Goal: Task Accomplishment & Management: Manage account settings

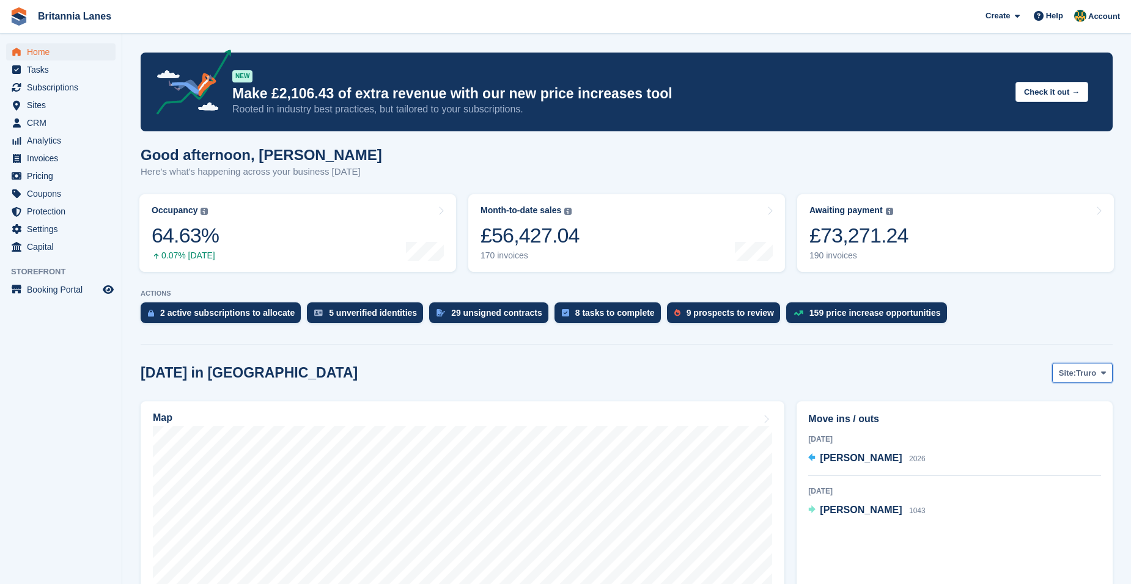
click at [1081, 370] on span "Truro" at bounding box center [1086, 373] width 20 height 12
click at [1033, 469] on link "Hayle" at bounding box center [1052, 468] width 110 height 22
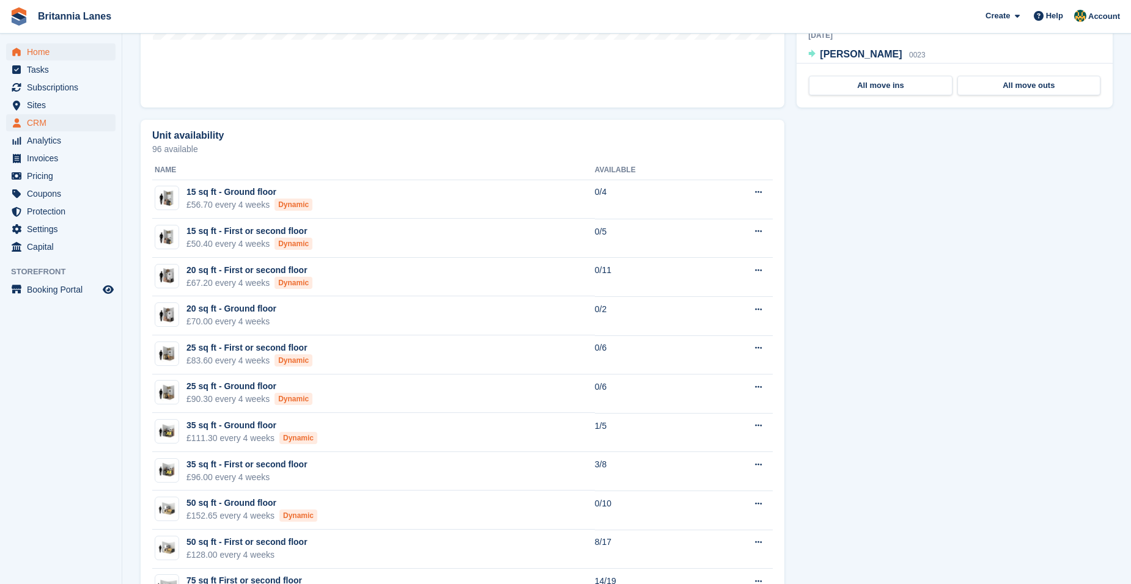
scroll to position [489, 0]
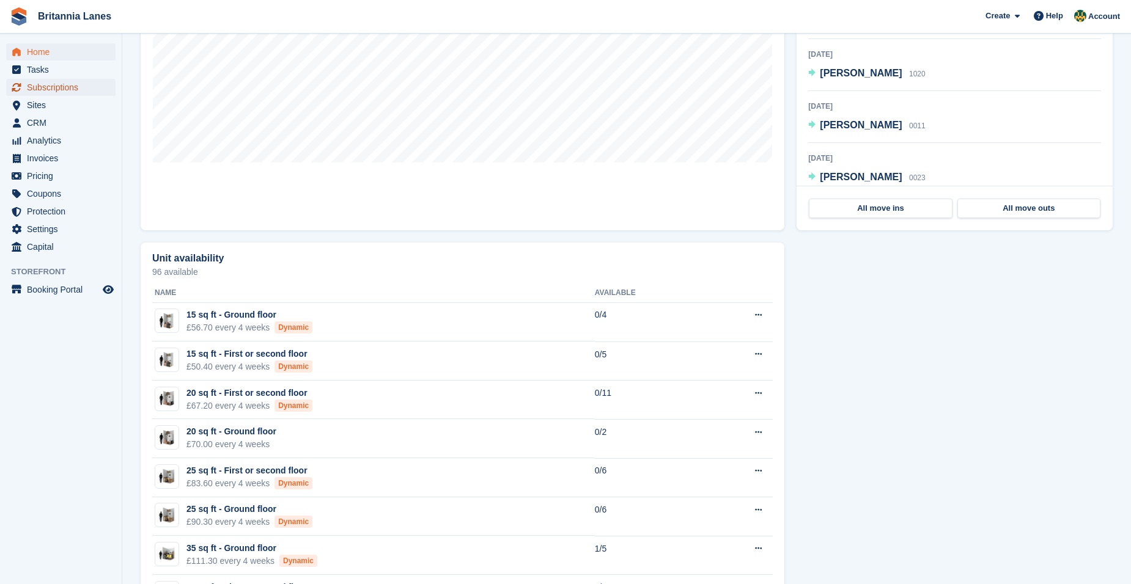
click at [76, 87] on span "Subscriptions" at bounding box center [63, 87] width 73 height 17
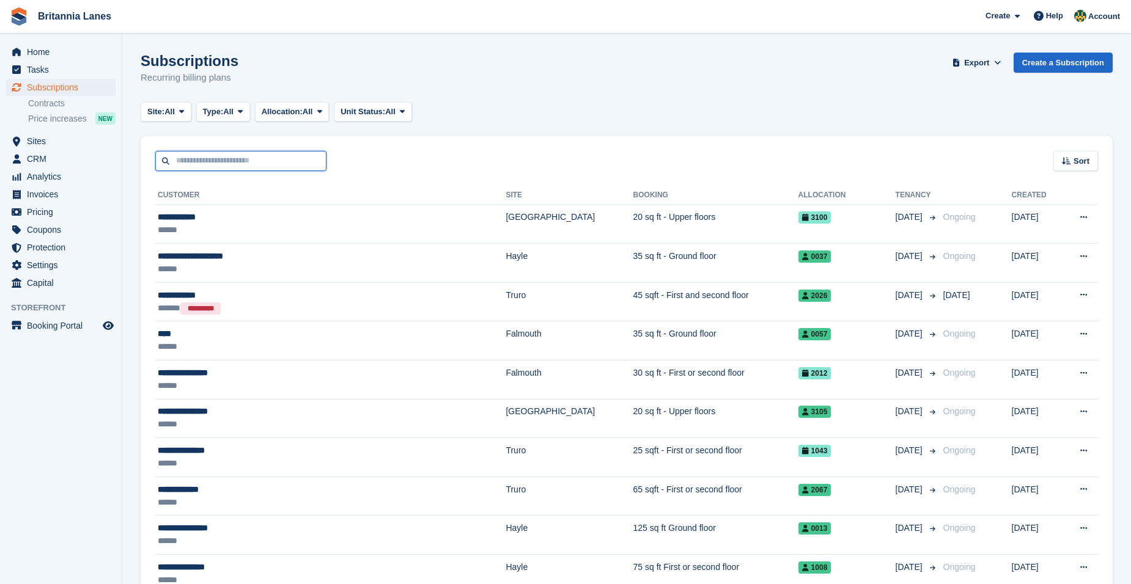
click at [206, 162] on input "text" at bounding box center [240, 161] width 171 height 20
type input "****"
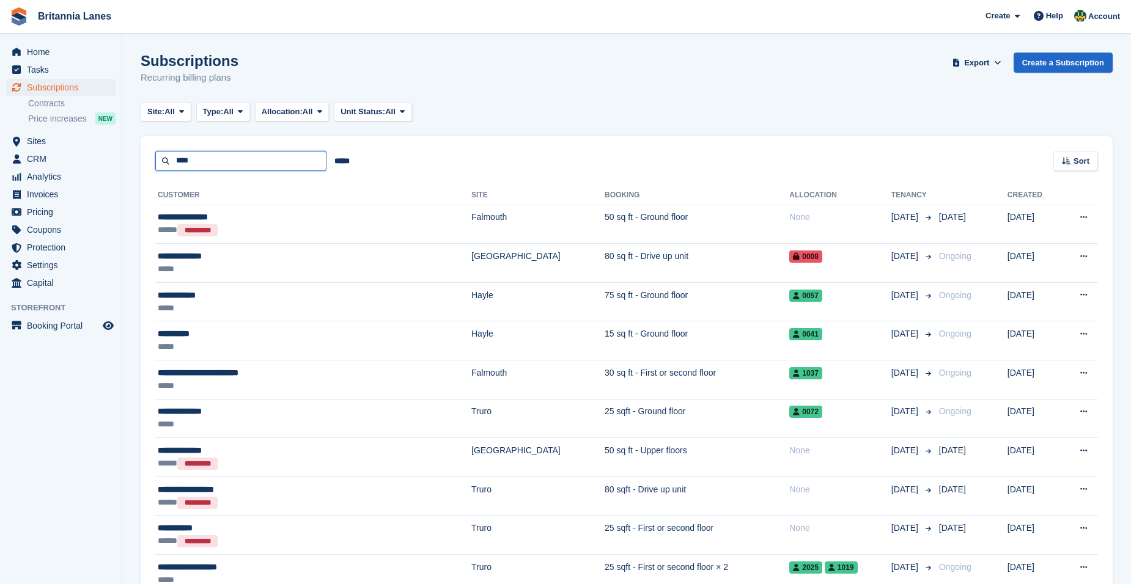
click at [274, 163] on input "****" at bounding box center [240, 161] width 171 height 20
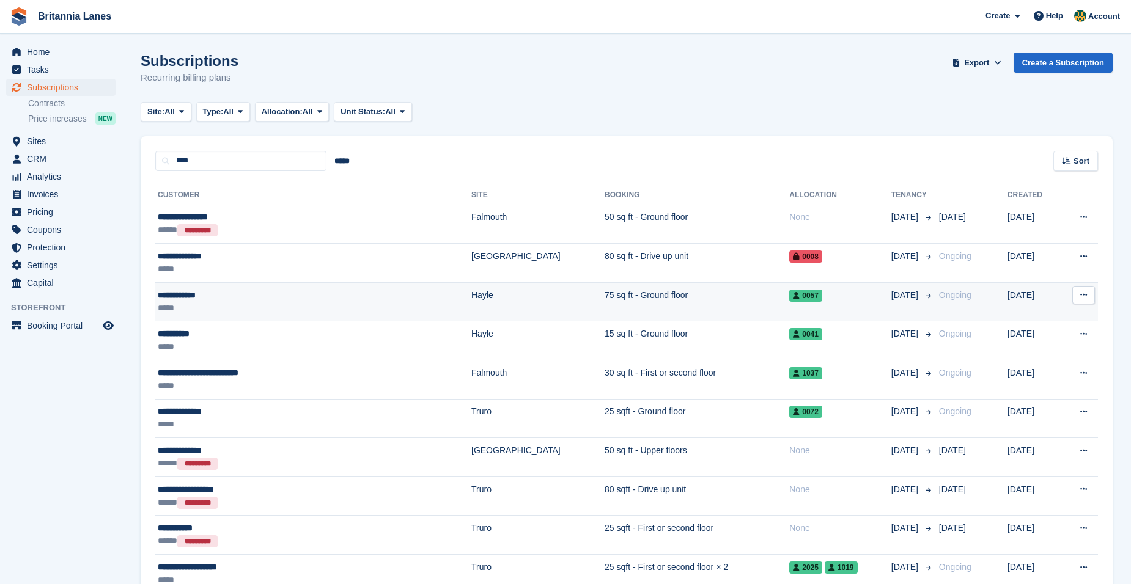
click at [238, 303] on div "*****" at bounding box center [262, 308] width 208 height 13
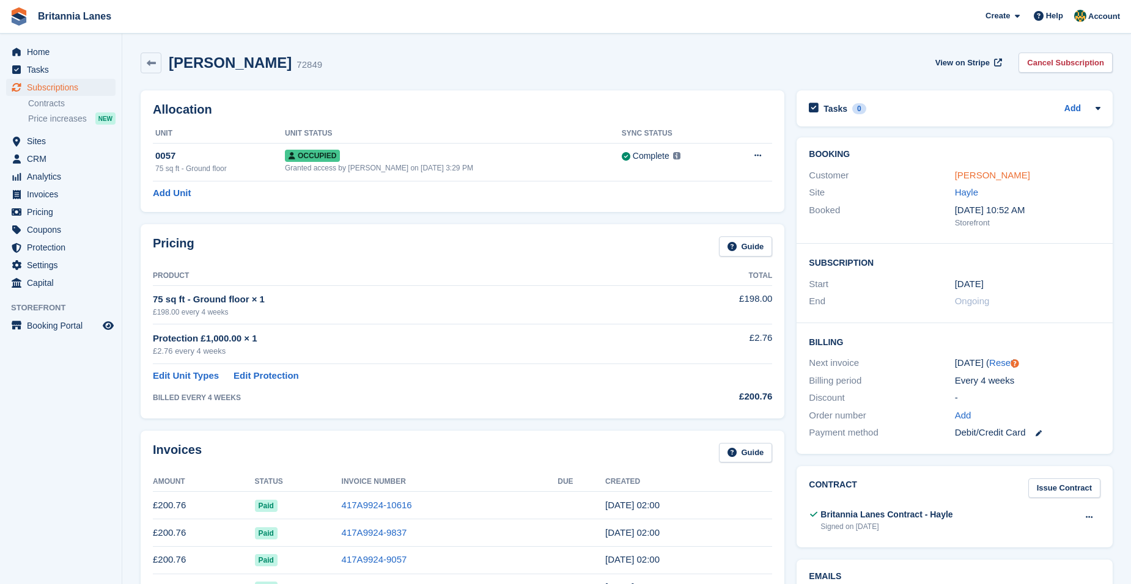
click at [988, 175] on link "Michele King" at bounding box center [992, 175] width 75 height 10
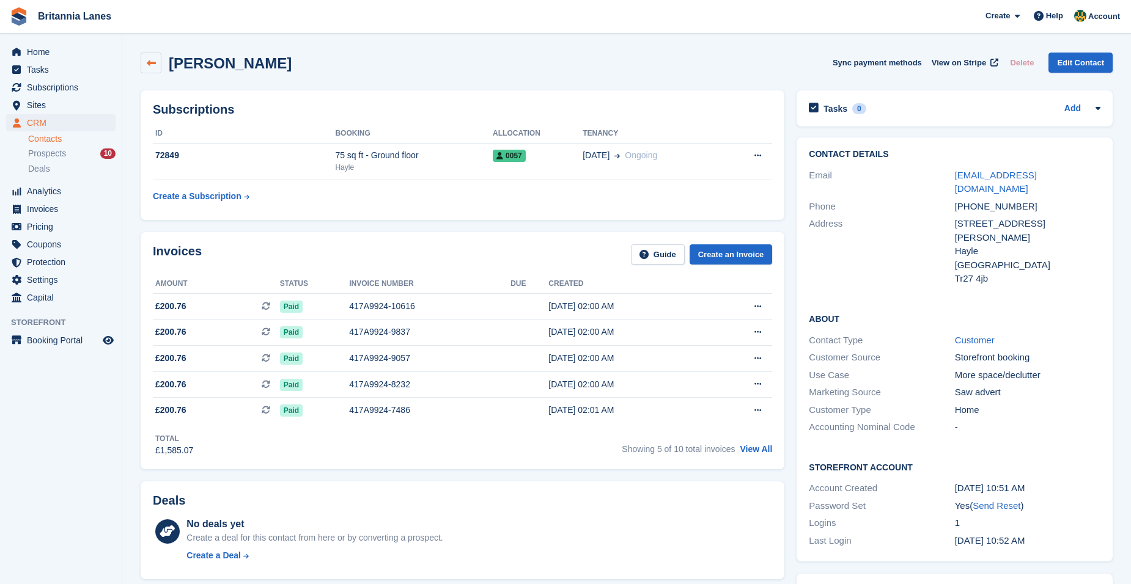
click at [147, 59] on icon at bounding box center [151, 63] width 9 height 9
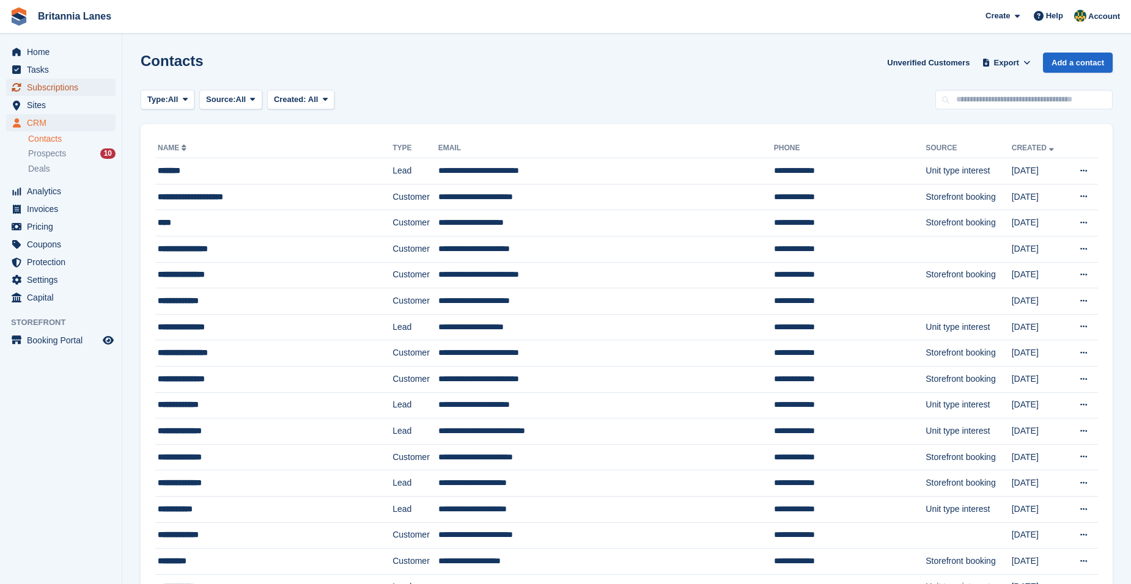
click at [69, 89] on span "Subscriptions" at bounding box center [63, 87] width 73 height 17
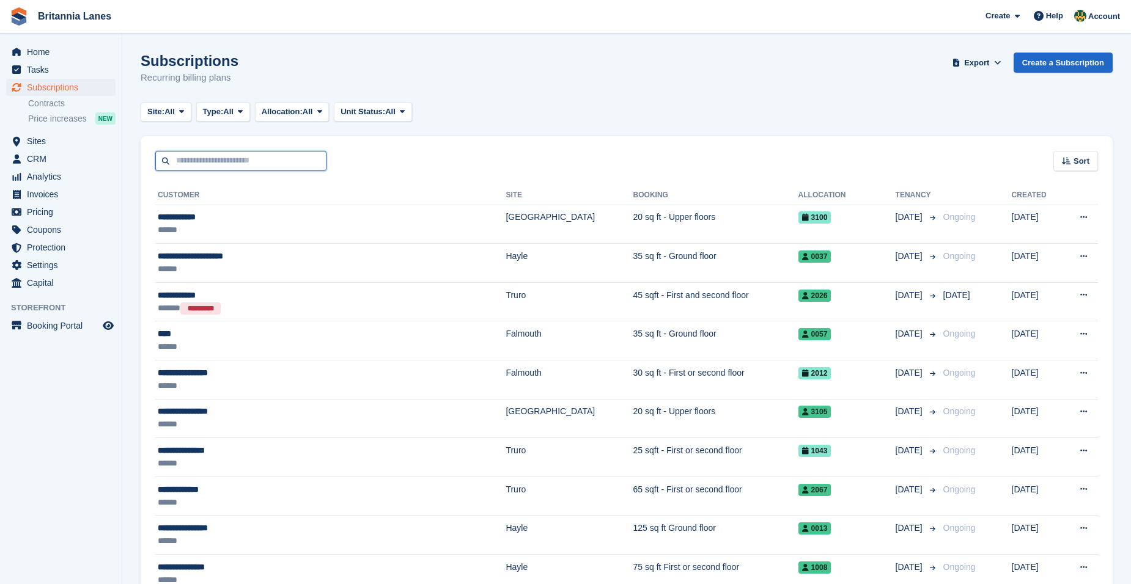
drag, startPoint x: 238, startPoint y: 152, endPoint x: 243, endPoint y: 161, distance: 9.9
click at [238, 152] on input "text" at bounding box center [240, 161] width 171 height 20
type input "**********"
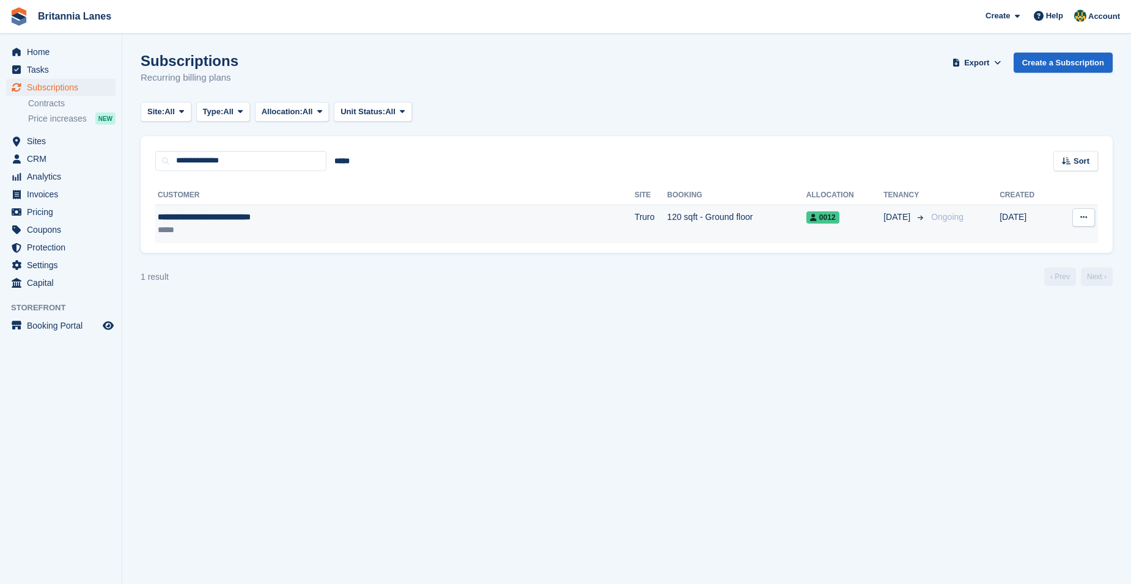
click at [251, 218] on span "**********" at bounding box center [204, 217] width 93 height 9
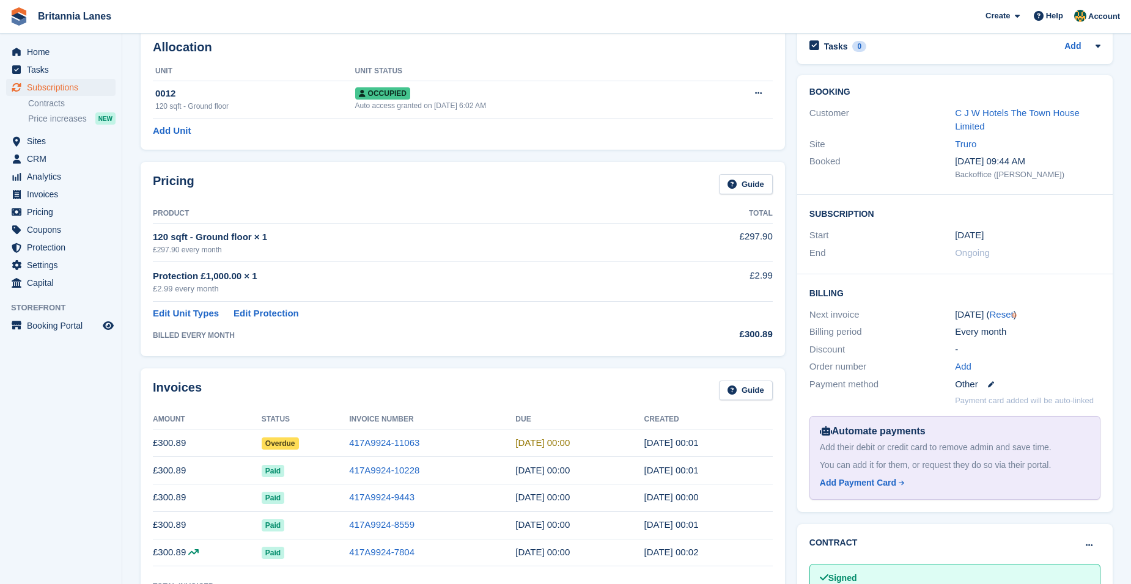
scroll to position [122, 0]
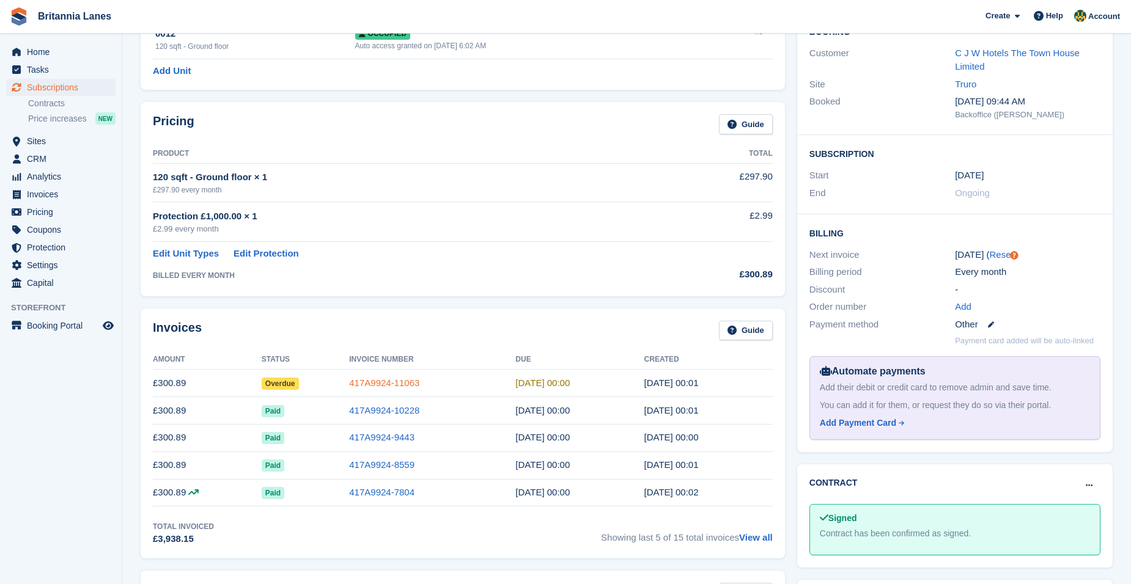
click at [381, 386] on link "417A9924-11063" at bounding box center [384, 383] width 70 height 10
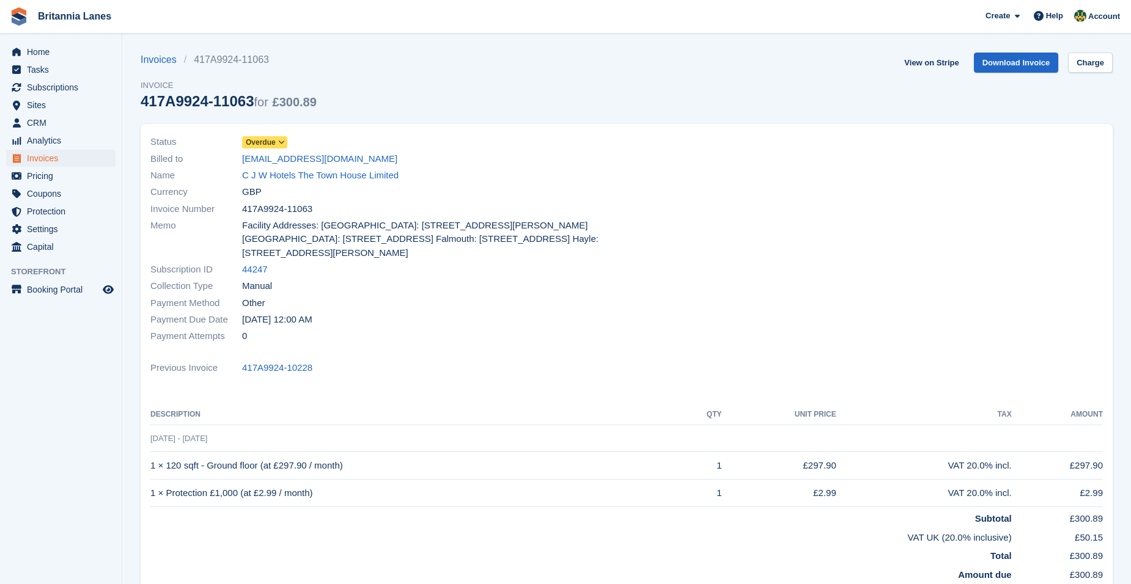
click at [271, 143] on span "Overdue" at bounding box center [261, 142] width 30 height 11
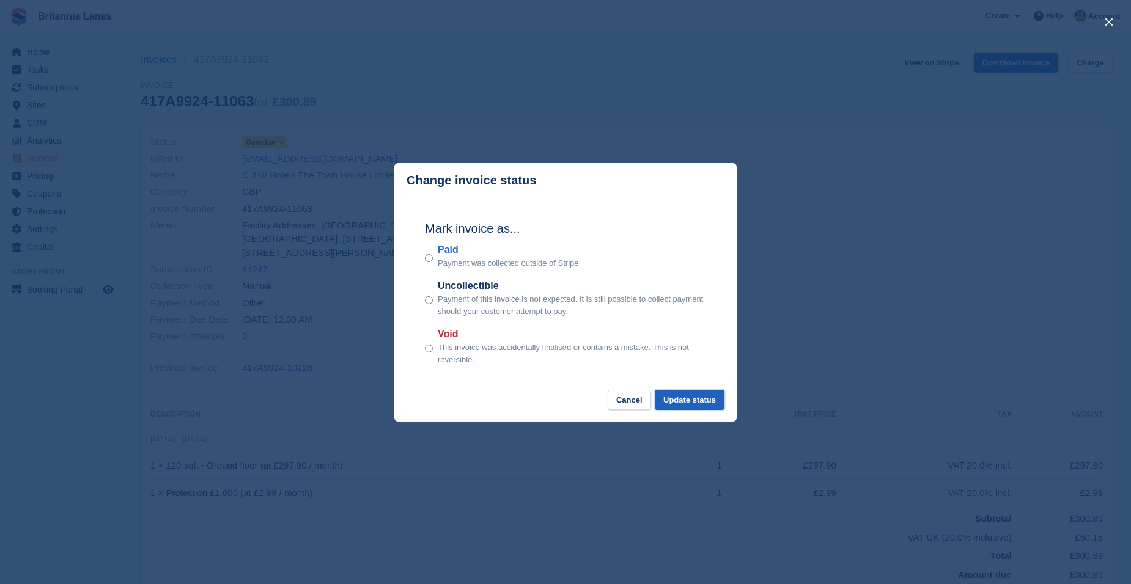
click at [705, 406] on button "Update status" at bounding box center [690, 400] width 70 height 20
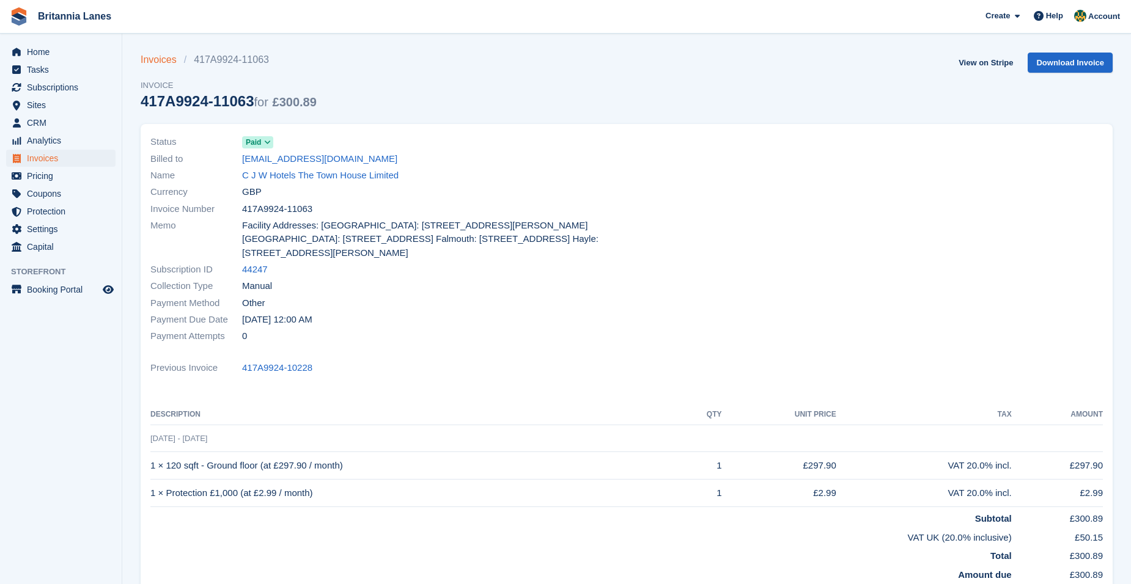
click at [167, 59] on link "Invoices" at bounding box center [162, 60] width 43 height 15
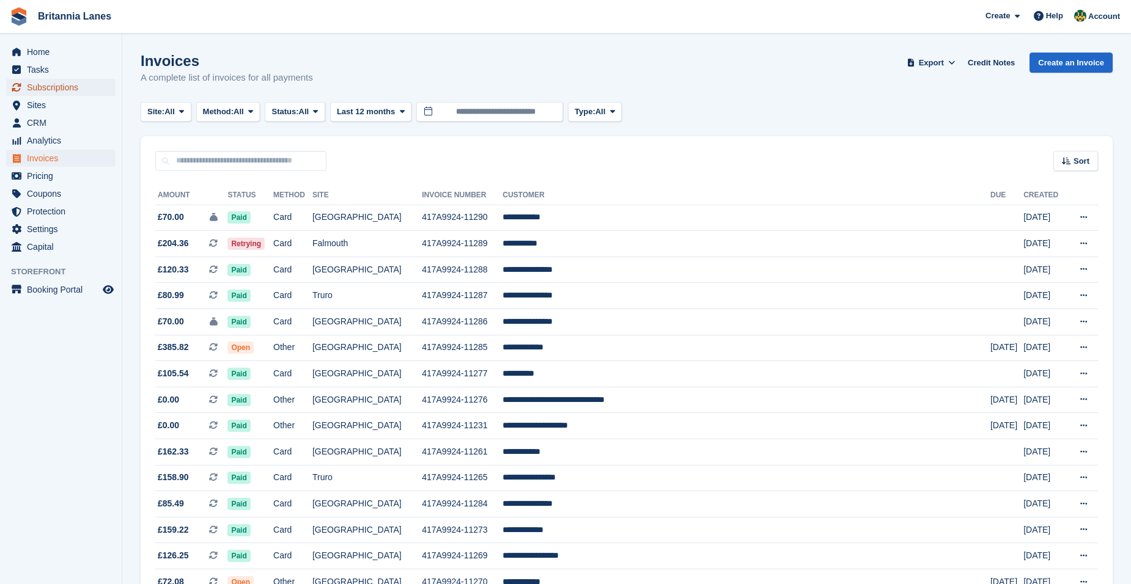
click at [41, 92] on span "Subscriptions" at bounding box center [63, 87] width 73 height 17
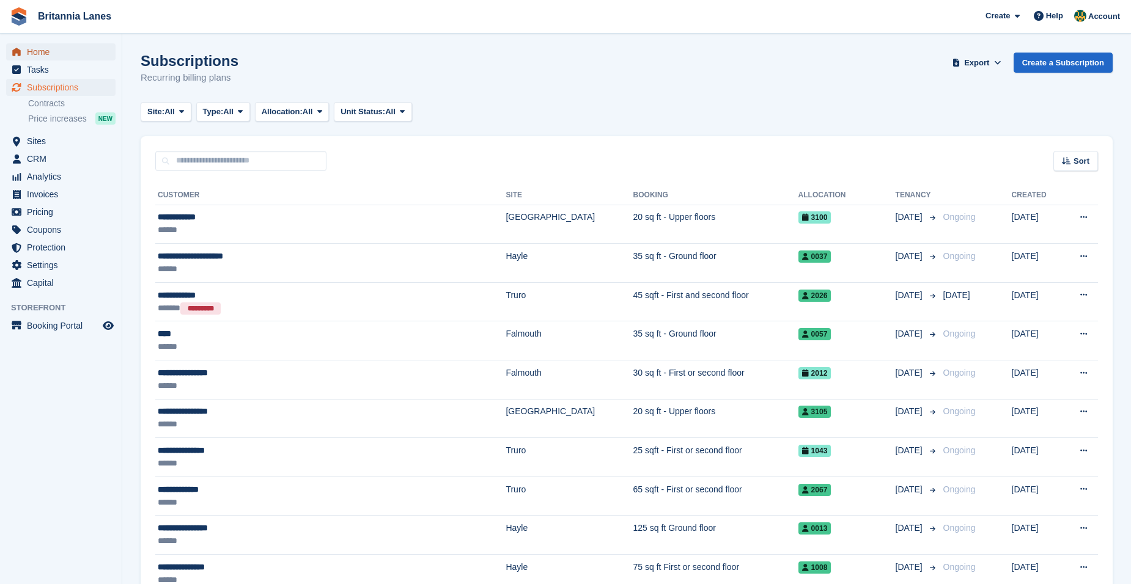
click at [67, 53] on span "Home" at bounding box center [63, 51] width 73 height 17
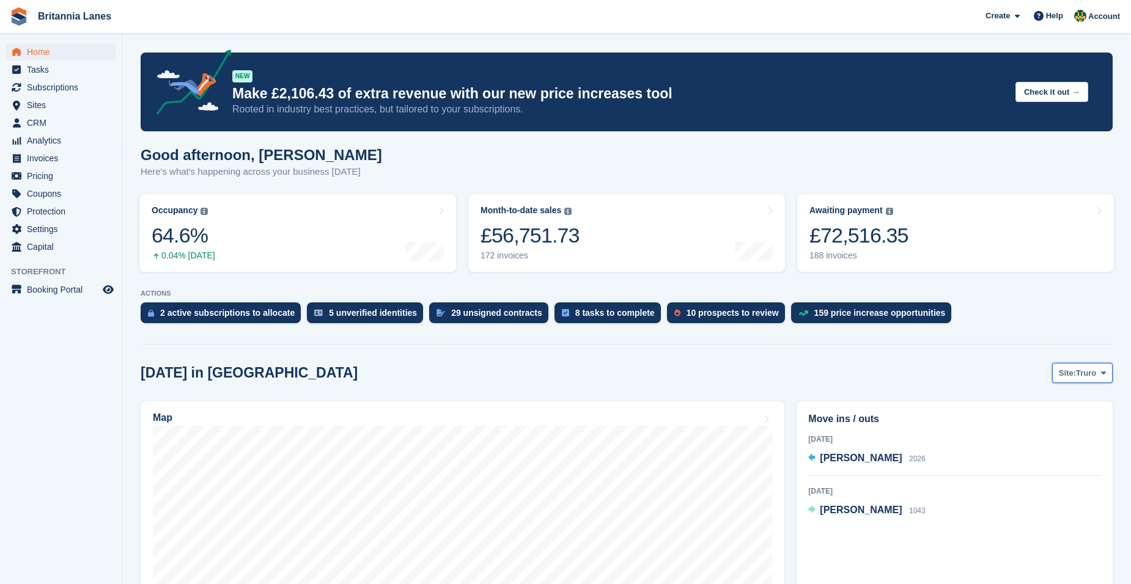
click at [1080, 378] on span "Truro" at bounding box center [1086, 373] width 20 height 12
click at [1059, 467] on link "Hayle" at bounding box center [1052, 468] width 110 height 22
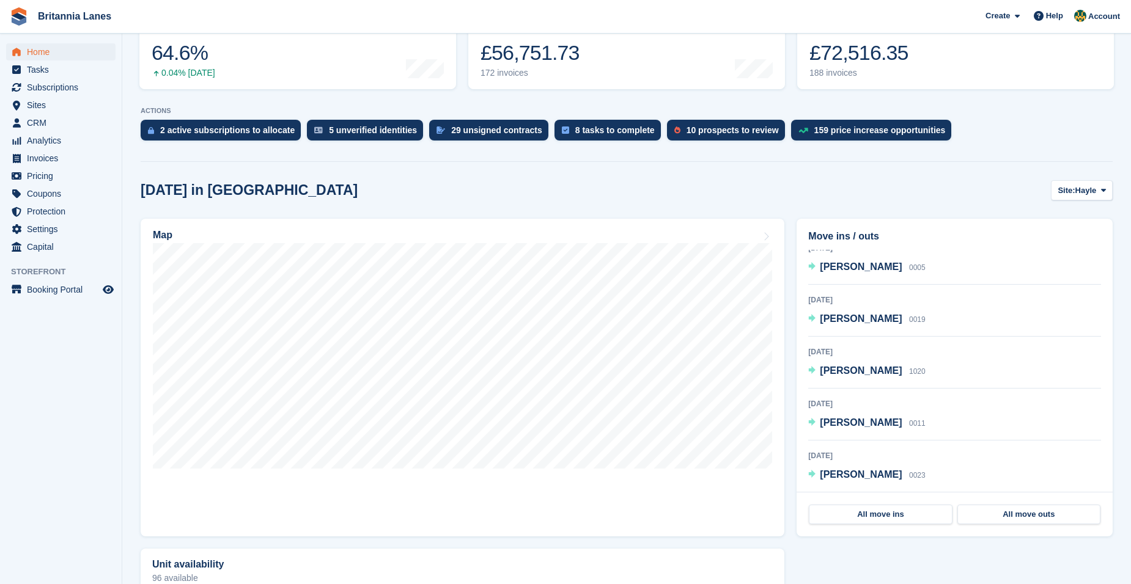
scroll to position [122, 0]
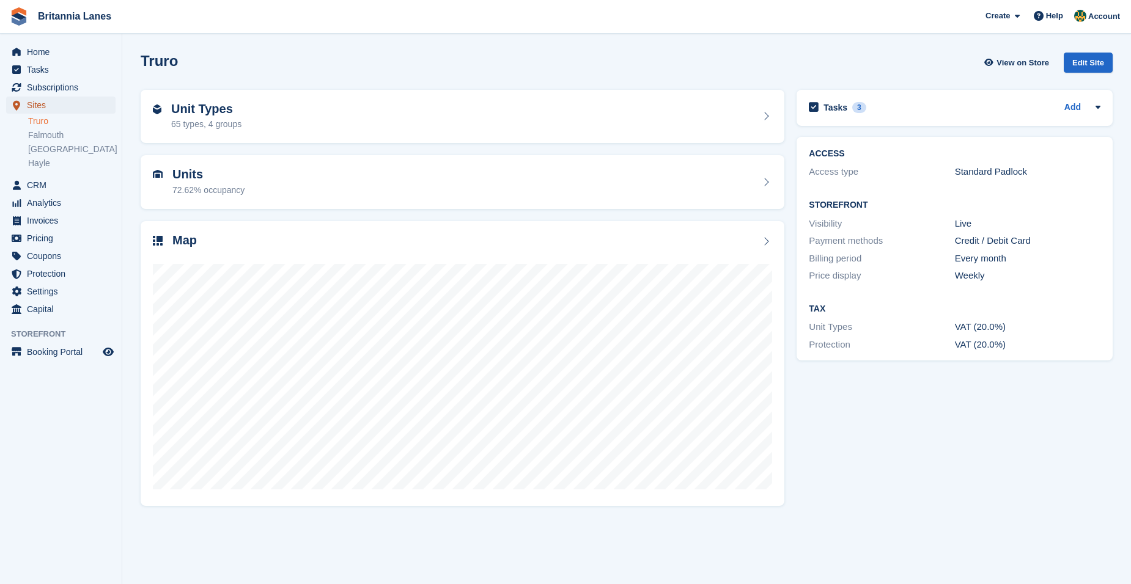
click at [59, 103] on span "Sites" at bounding box center [63, 105] width 73 height 17
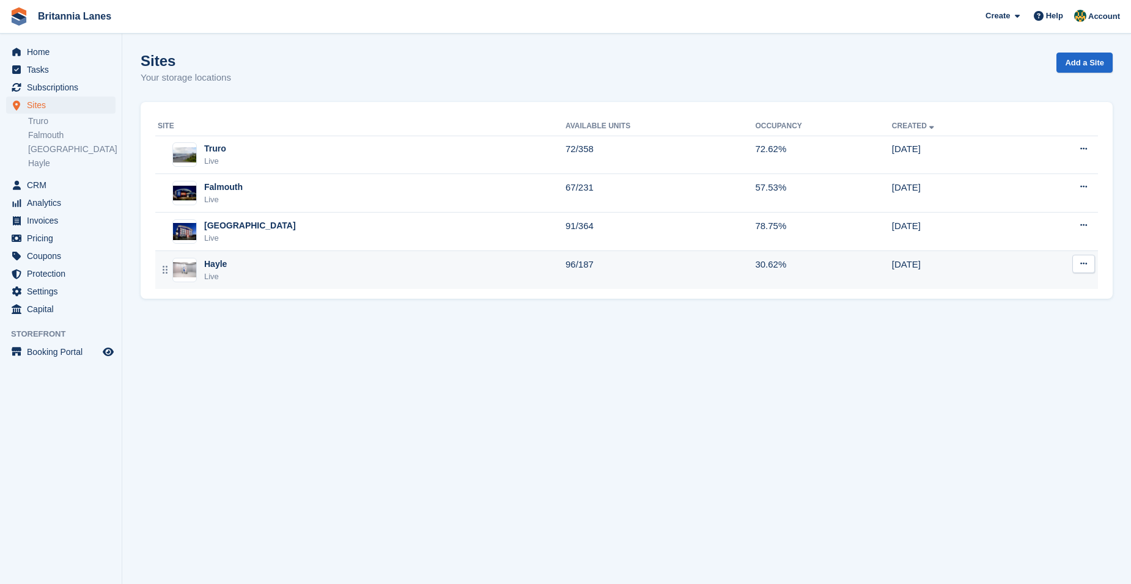
click at [349, 268] on div "Hayle Live" at bounding box center [362, 270] width 408 height 25
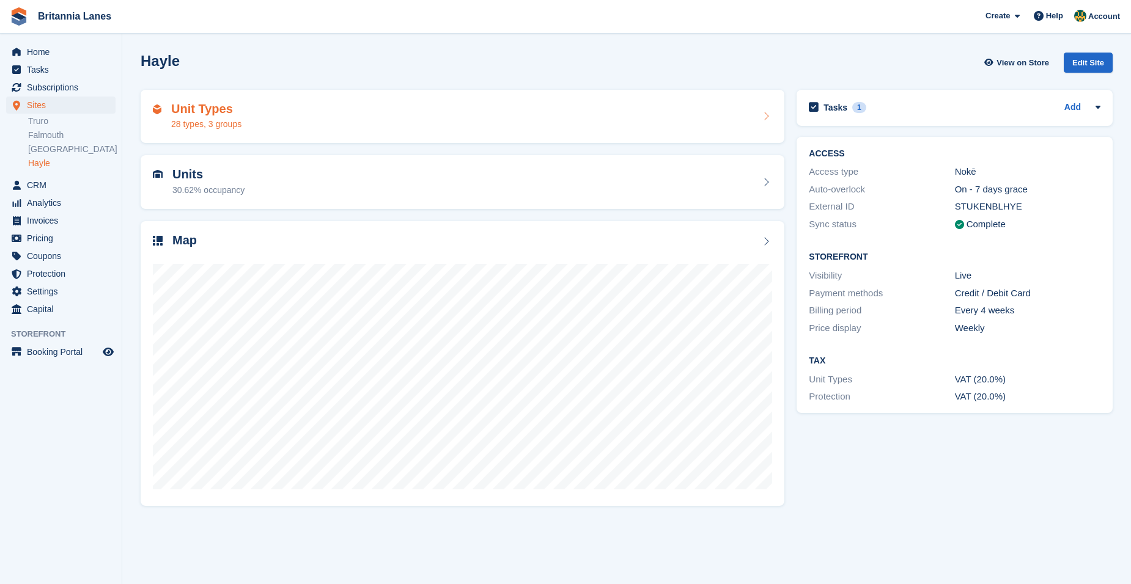
click at [295, 123] on div "Unit Types 28 types, 3 groups" at bounding box center [462, 116] width 619 height 29
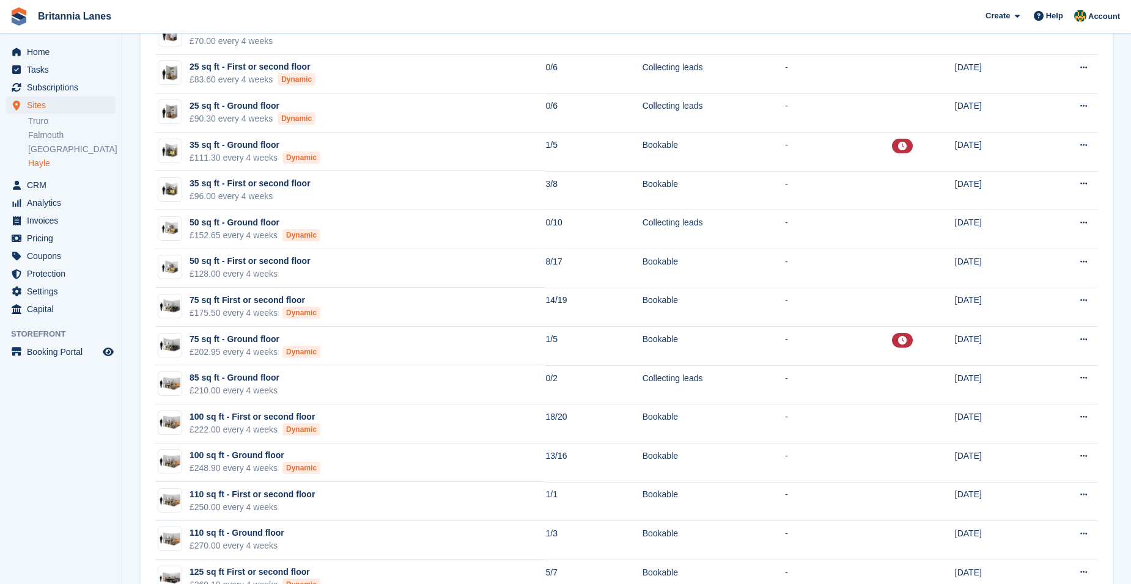
scroll to position [245, 0]
